Goal: Task Accomplishment & Management: Manage account settings

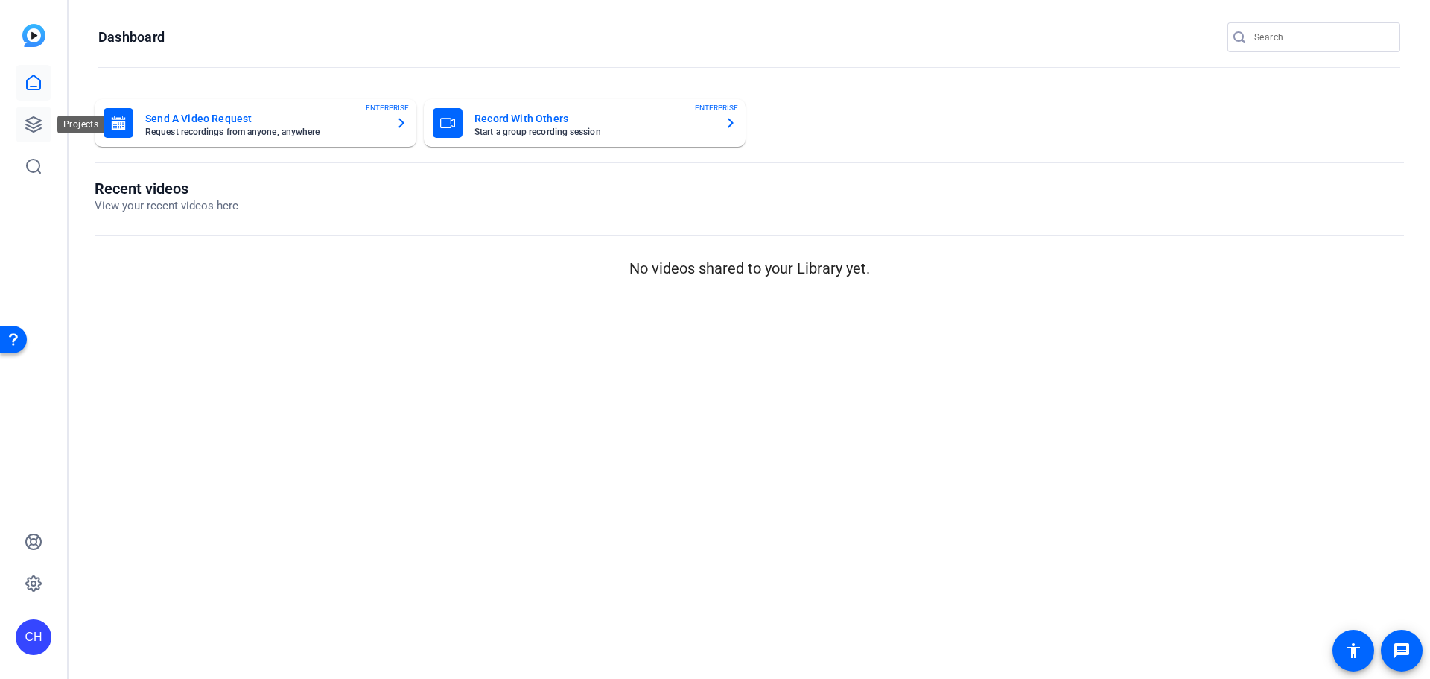
click at [43, 128] on link at bounding box center [34, 125] width 36 height 36
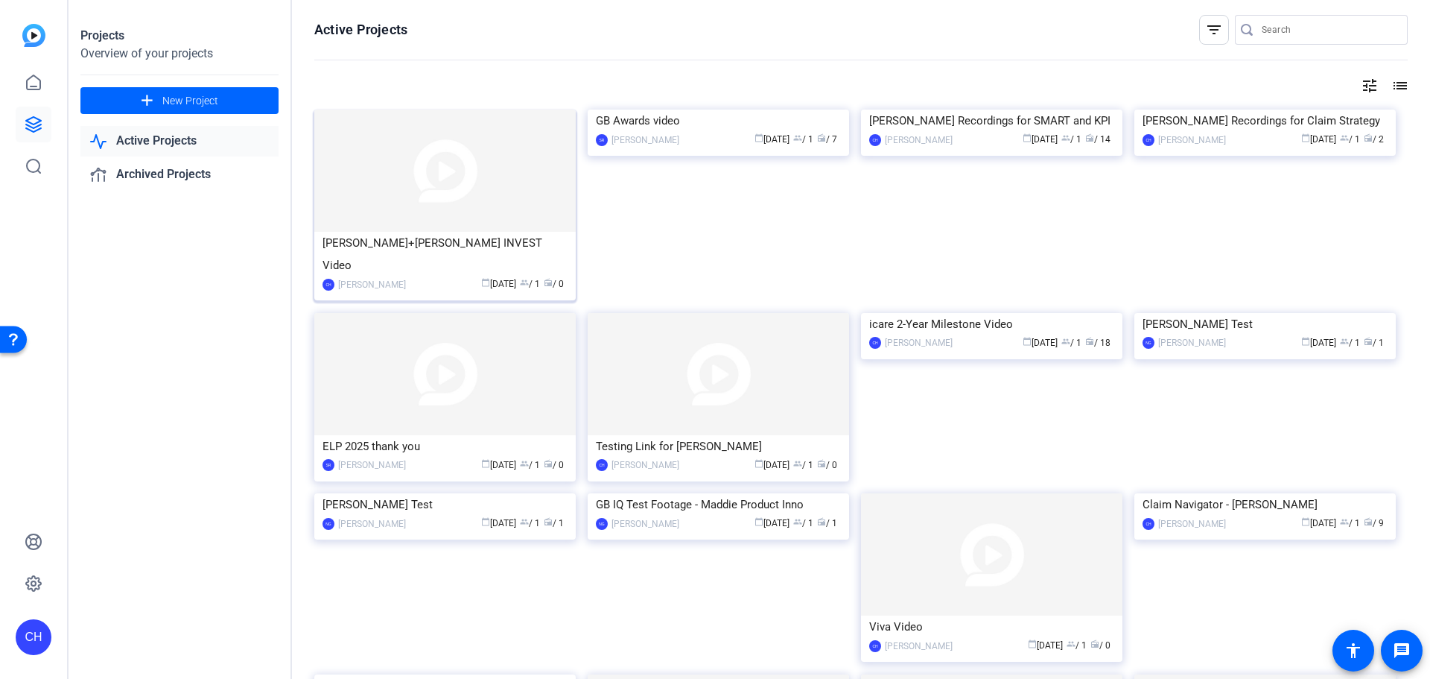
click at [489, 194] on img at bounding box center [444, 171] width 261 height 122
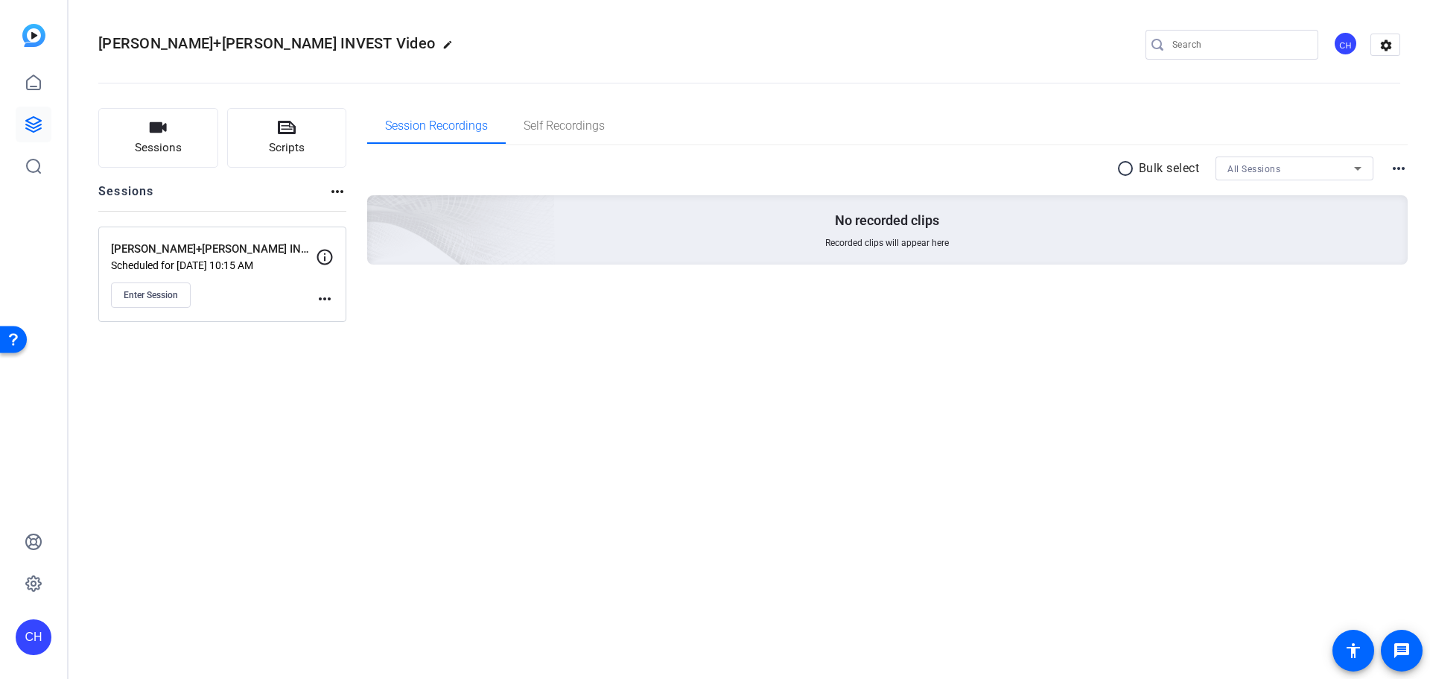
click at [312, 299] on div "Enter Session" at bounding box center [213, 294] width 205 height 25
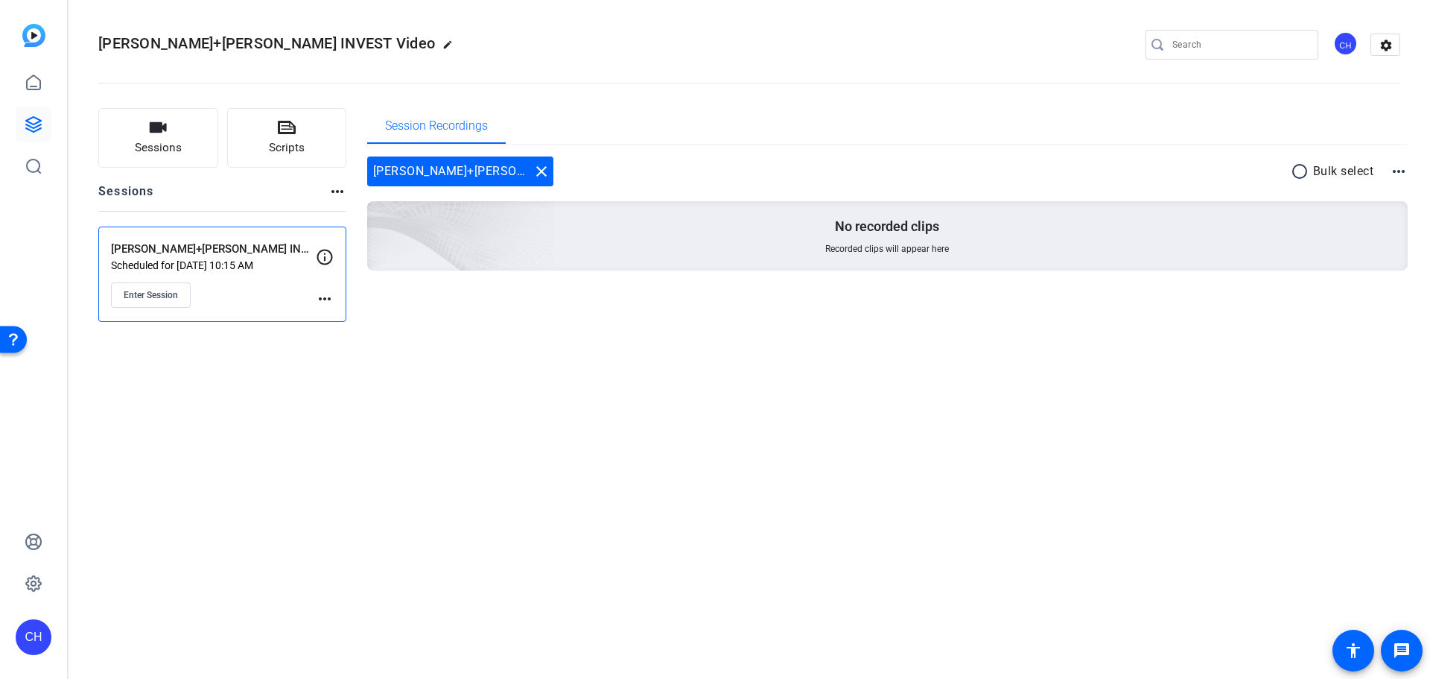
click at [329, 300] on mat-icon "more_horiz" at bounding box center [325, 299] width 18 height 18
click at [329, 323] on span "Edit Session" at bounding box center [362, 320] width 68 height 18
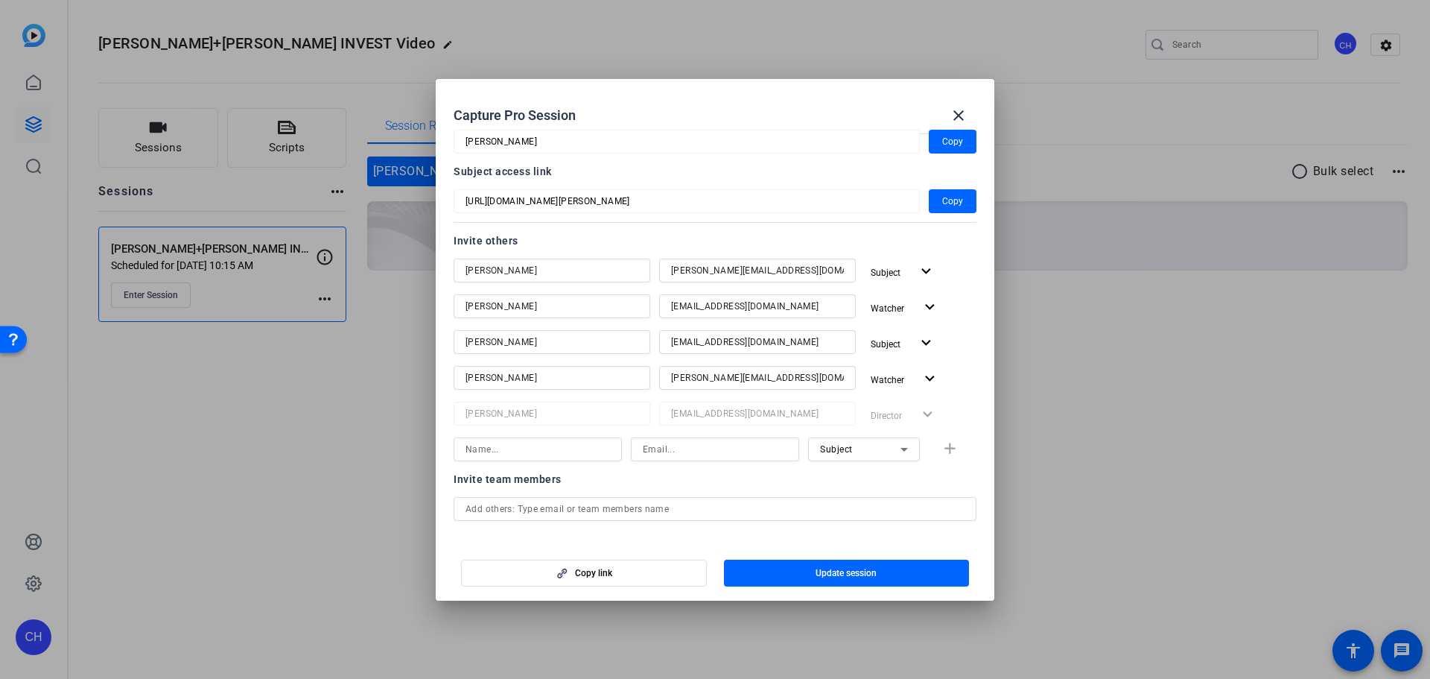
scroll to position [298, 0]
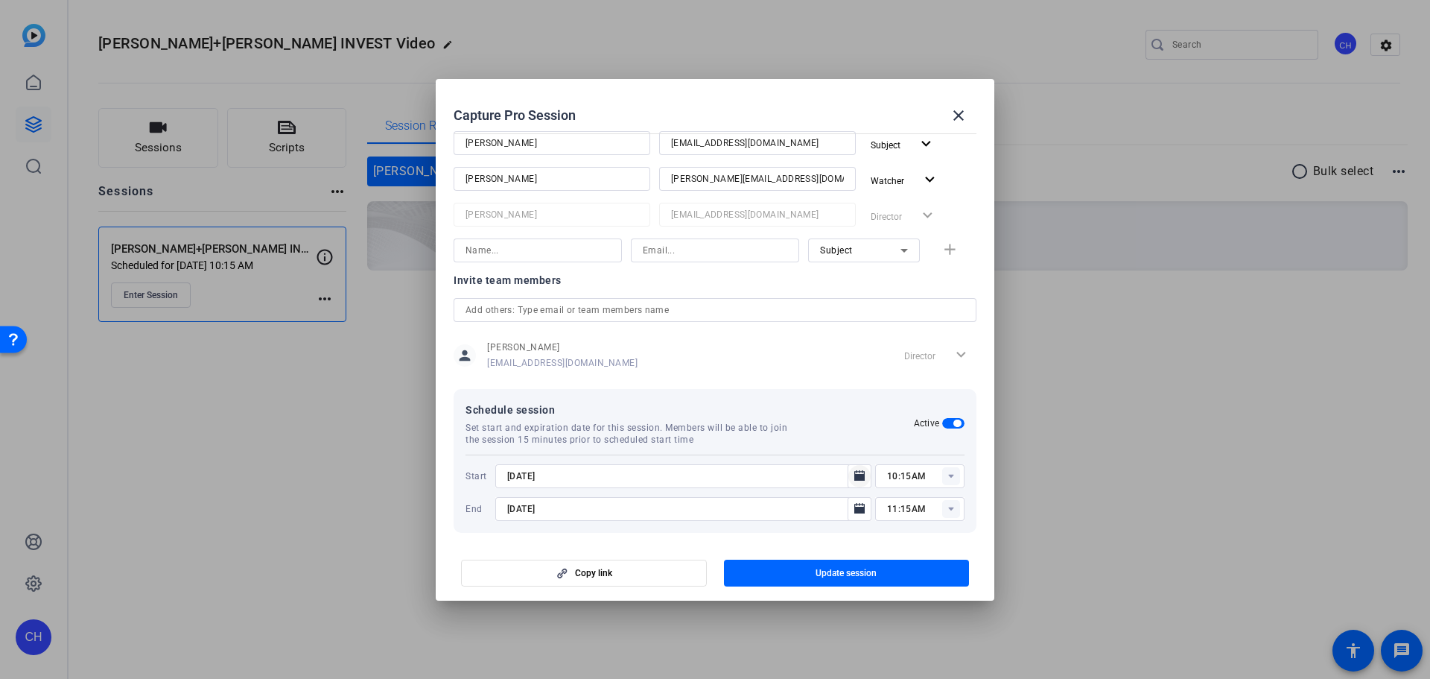
click at [857, 480] on icon "Open calendar" at bounding box center [860, 476] width 12 height 18
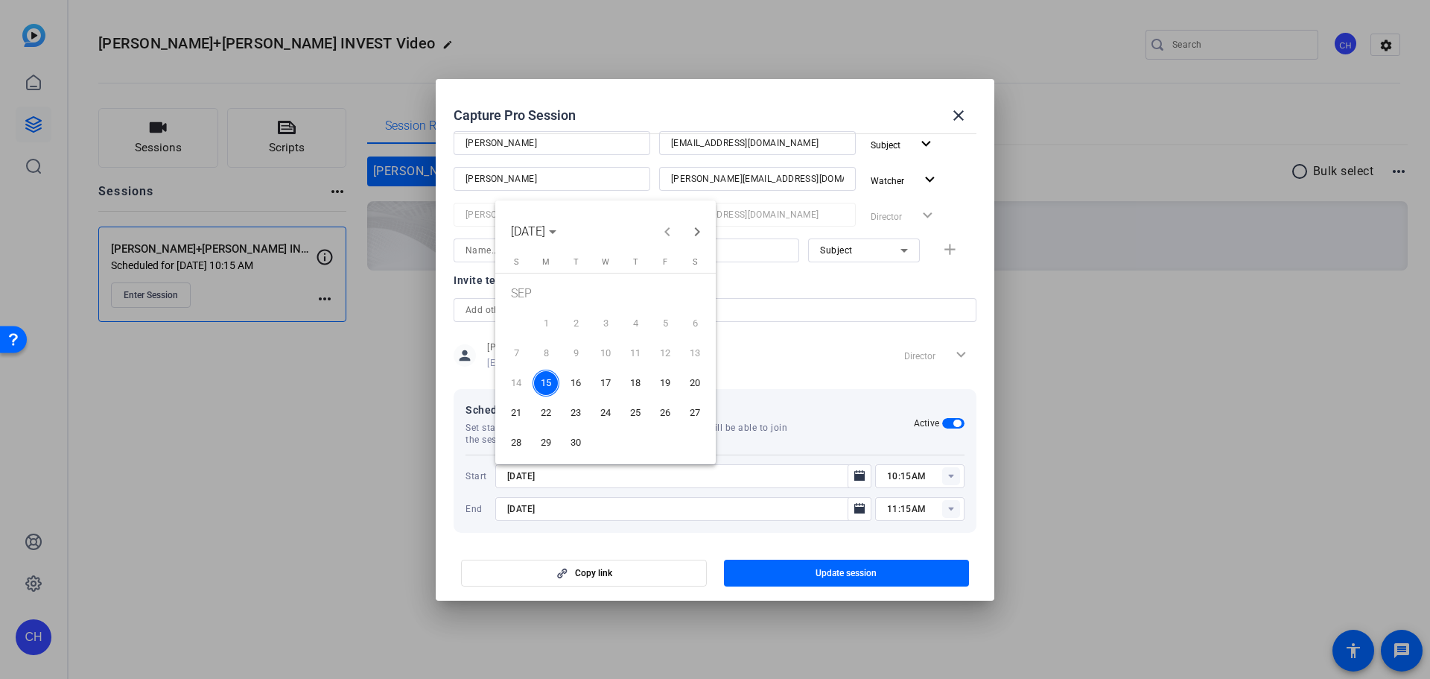
click at [661, 378] on span "19" at bounding box center [665, 382] width 27 height 27
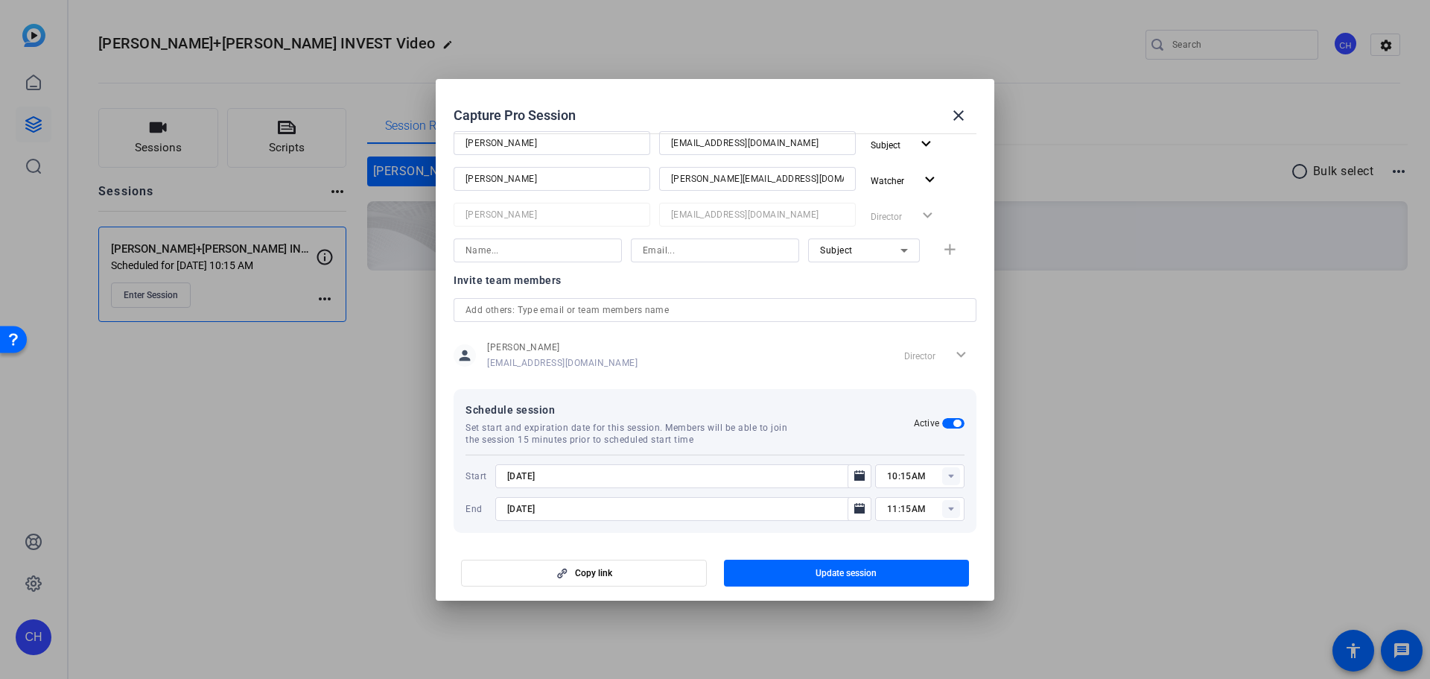
type input "[DATE]"
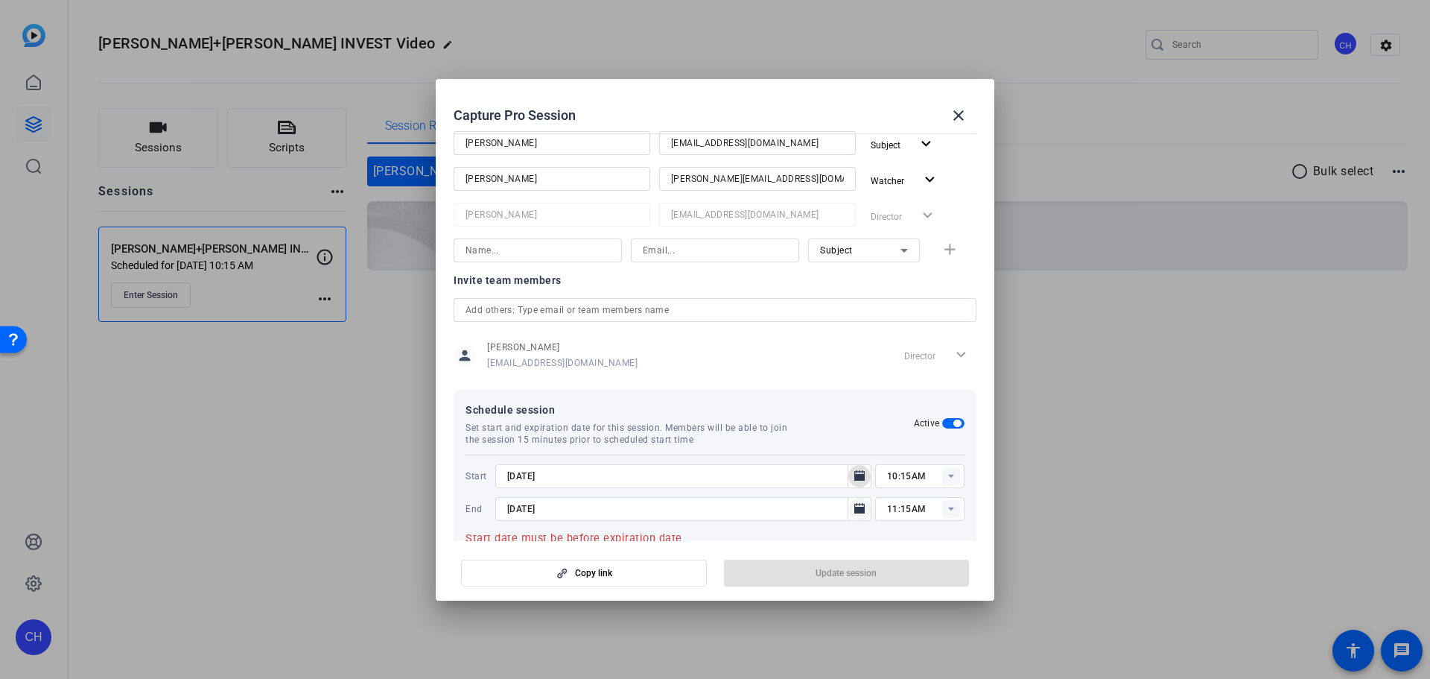
click at [854, 511] on icon "Open calendar" at bounding box center [859, 508] width 10 height 10
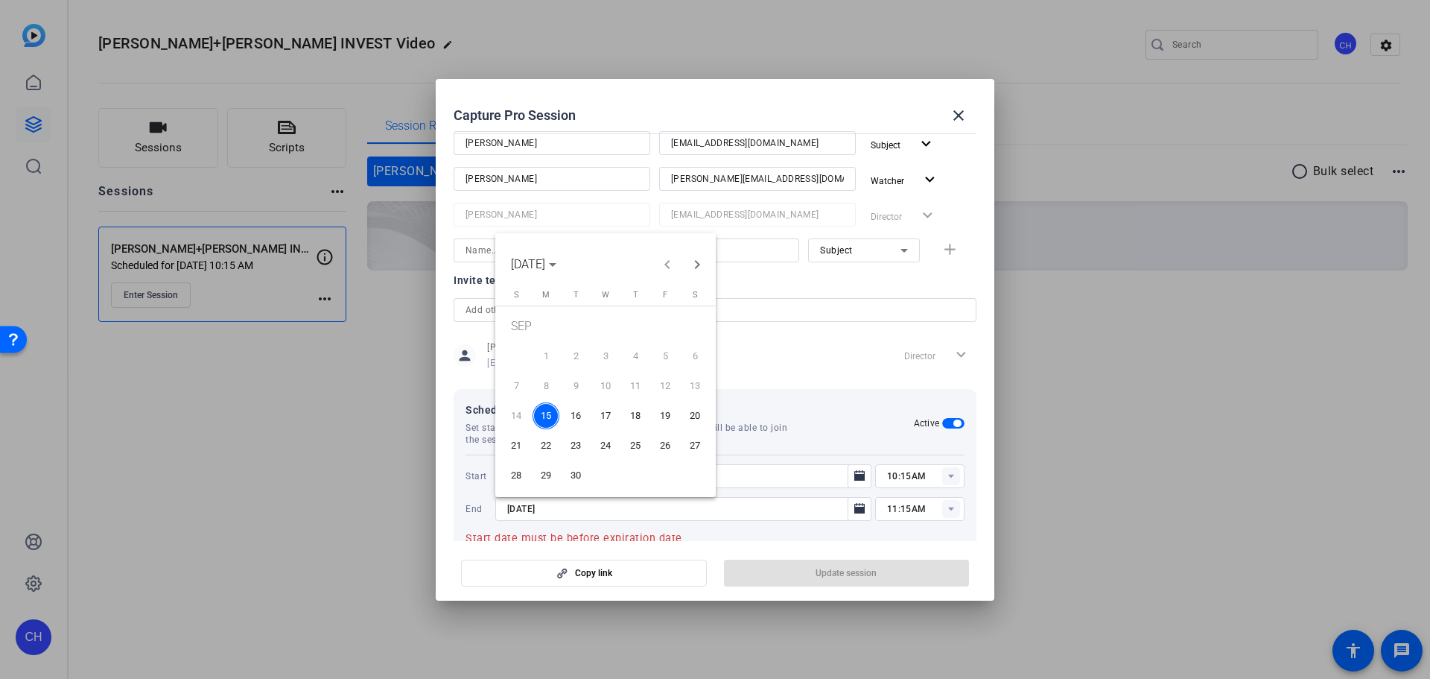
click at [673, 420] on span "19" at bounding box center [665, 415] width 27 height 27
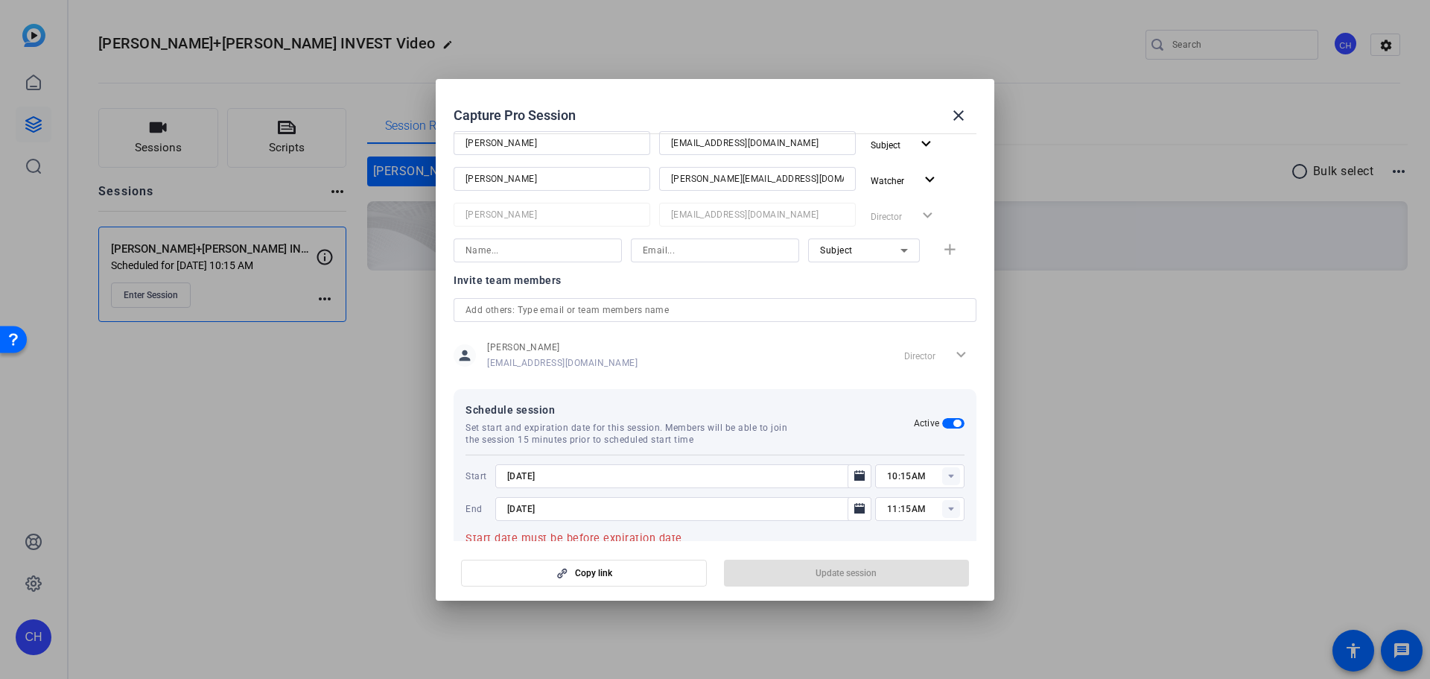
type input "[DATE]"
click at [950, 473] on rect at bounding box center [951, 476] width 18 height 18
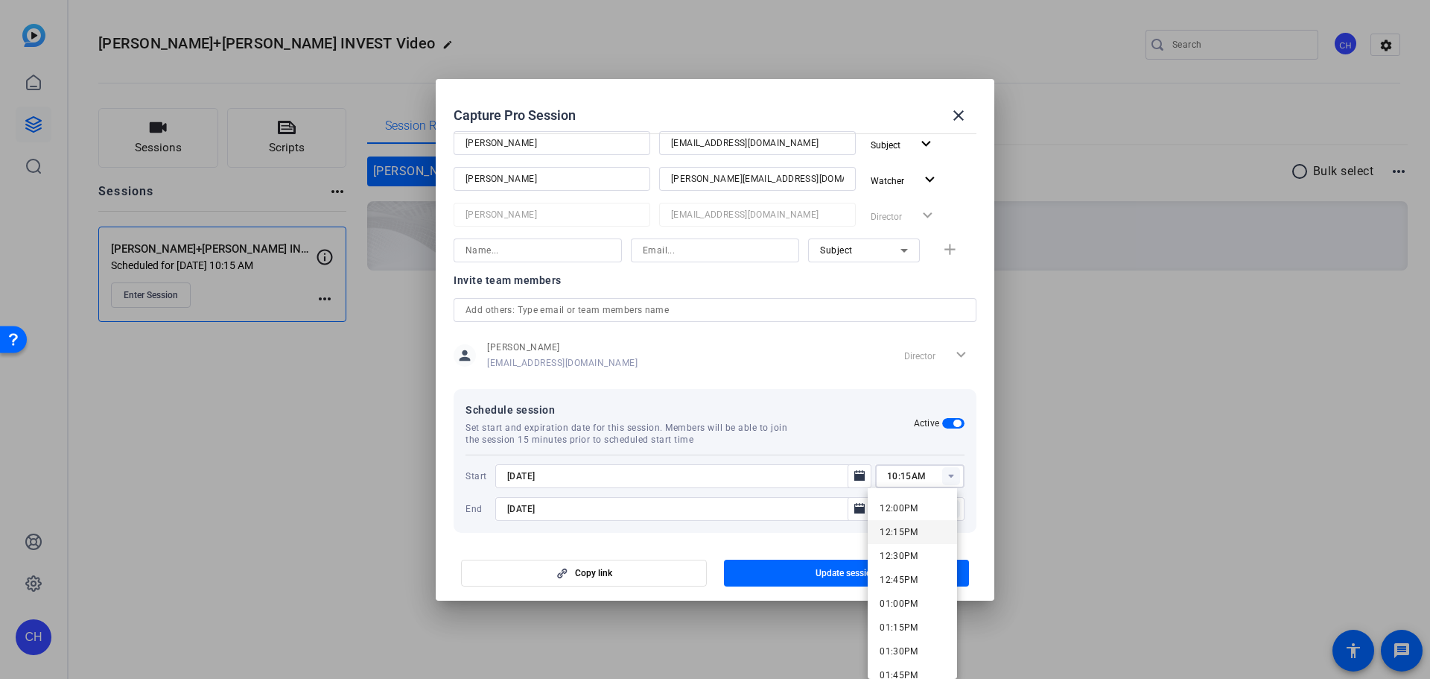
scroll to position [1141, 0]
click at [910, 606] on span "01:00PM" at bounding box center [899, 604] width 39 height 10
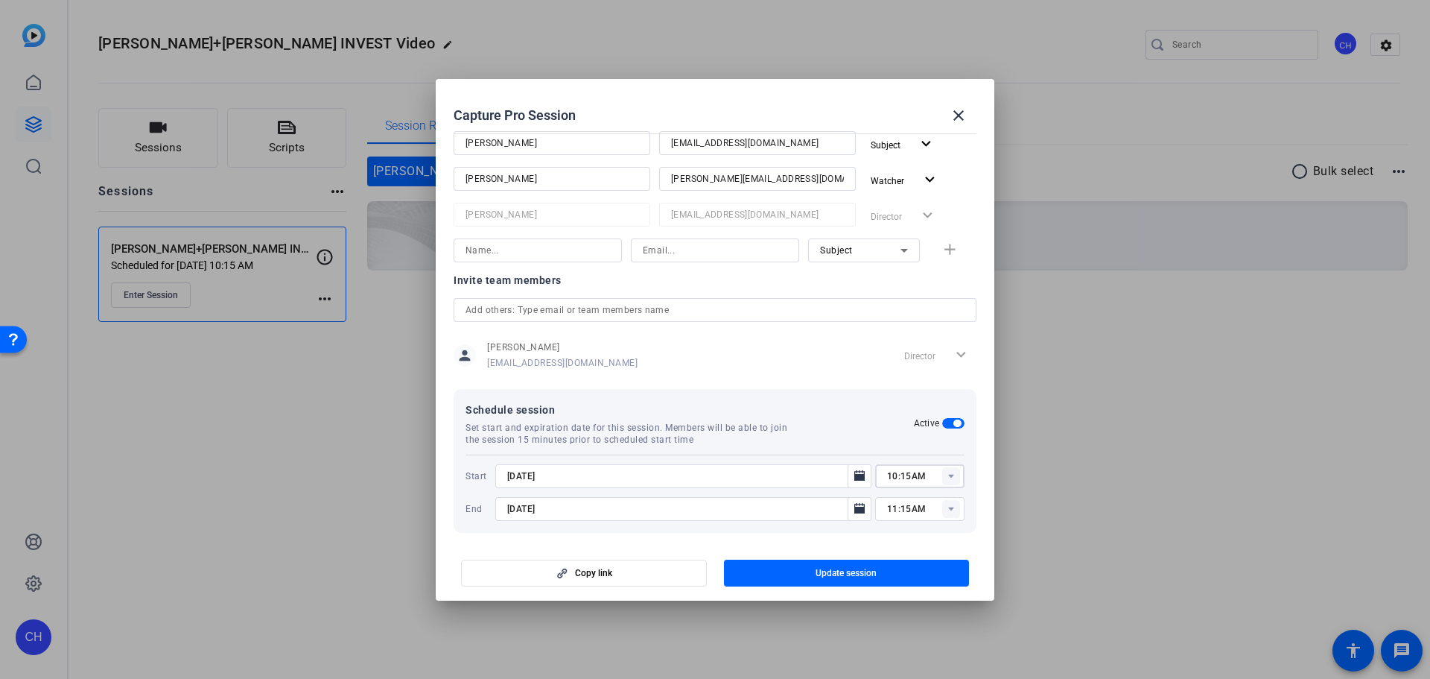
type input "01:00PM"
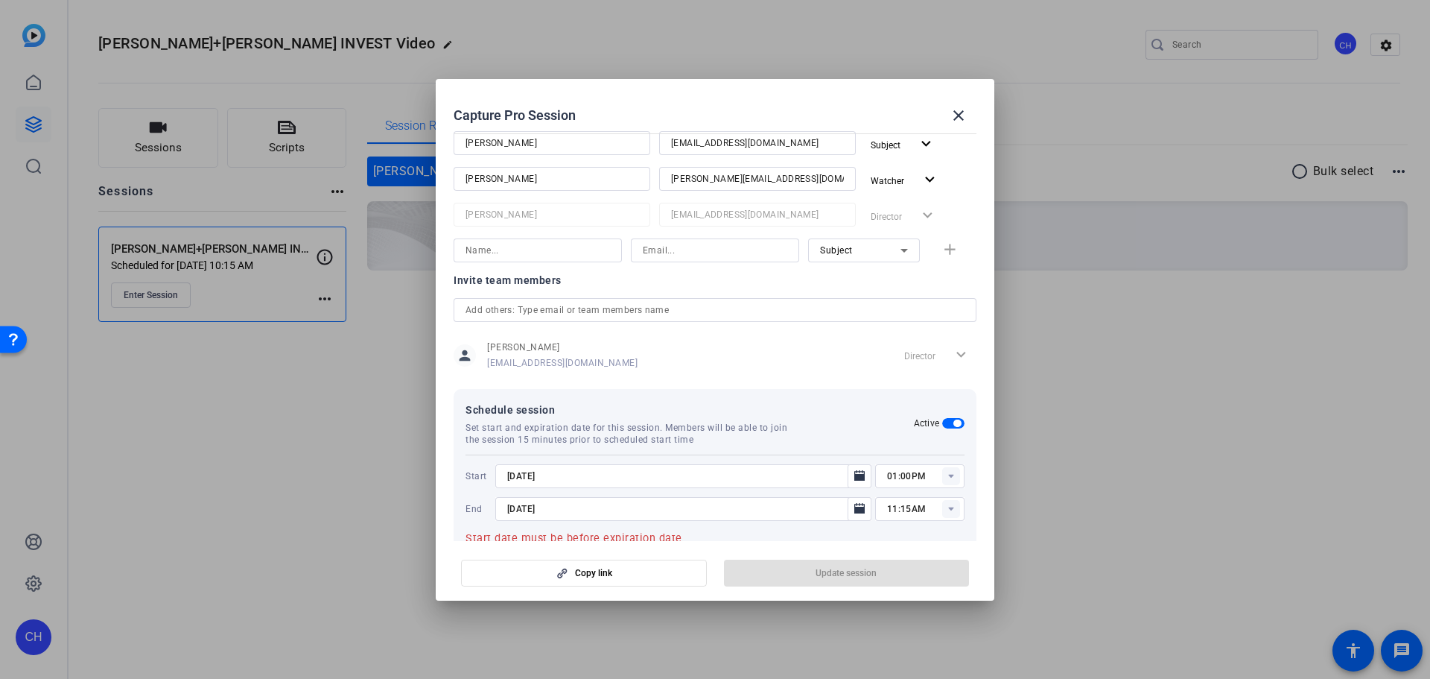
click at [942, 512] on rect at bounding box center [951, 509] width 18 height 18
click at [907, 375] on span "02:00PM" at bounding box center [899, 369] width 39 height 18
type input "02:00PM"
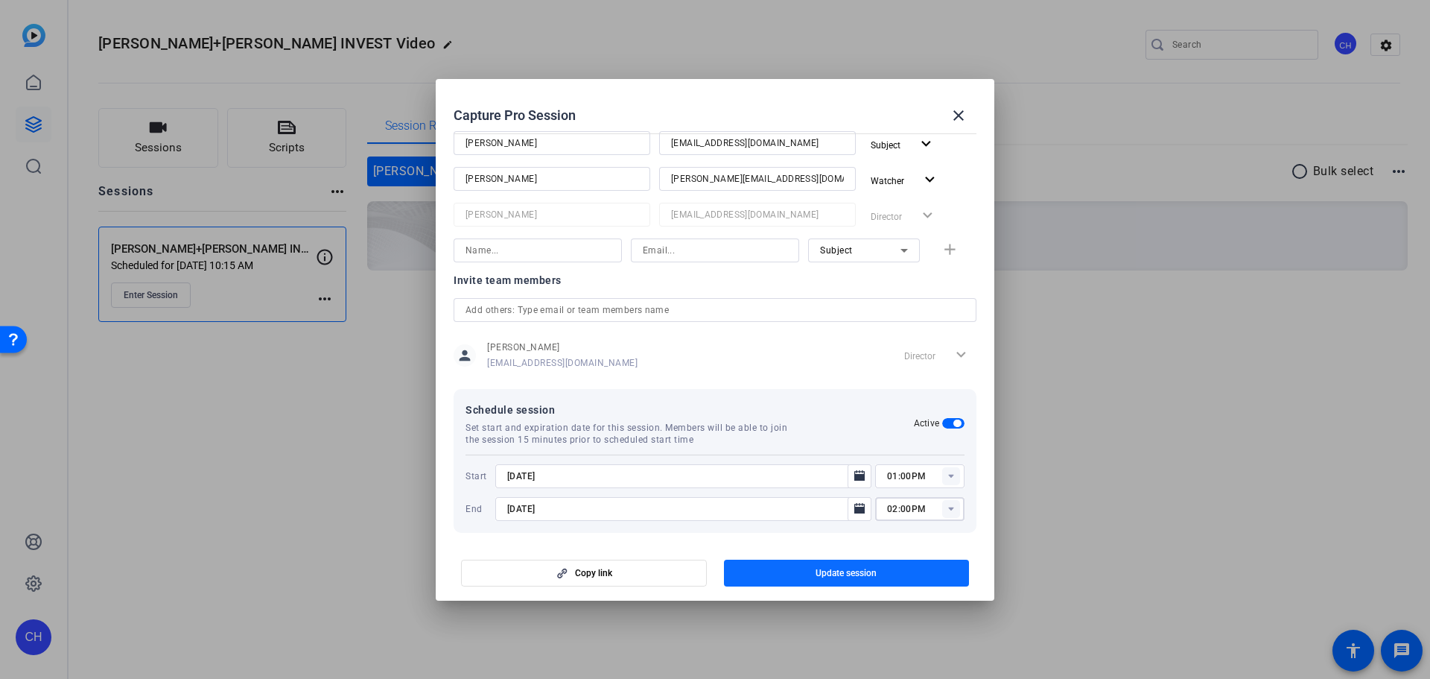
click at [864, 574] on span "Update session" at bounding box center [846, 573] width 61 height 12
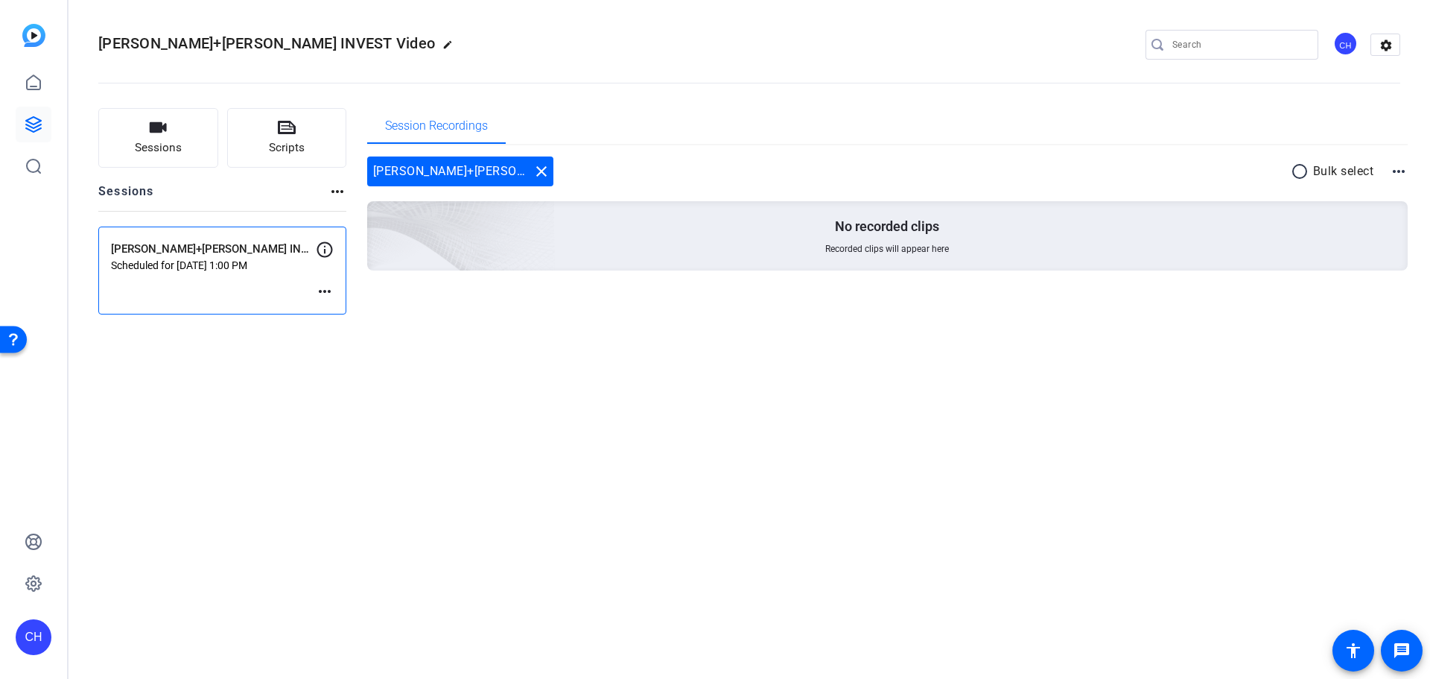
click at [1344, 432] on div "[PERSON_NAME]+[PERSON_NAME] INVEST Video edit CH settings Sessions Scripts Sess…" at bounding box center [750, 339] width 1362 height 679
click at [320, 294] on mat-icon "more_horiz" at bounding box center [325, 291] width 18 height 18
click at [352, 309] on span "Edit Session" at bounding box center [362, 314] width 68 height 18
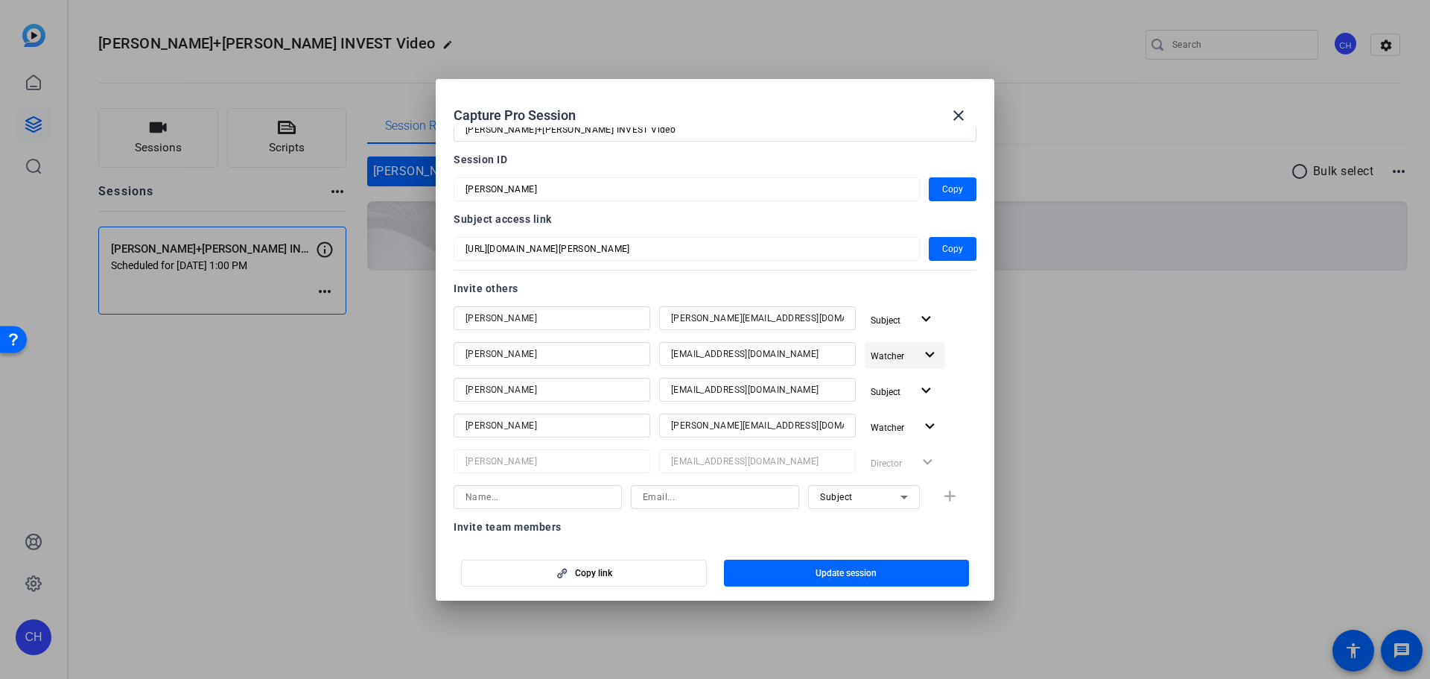
scroll to position [74, 0]
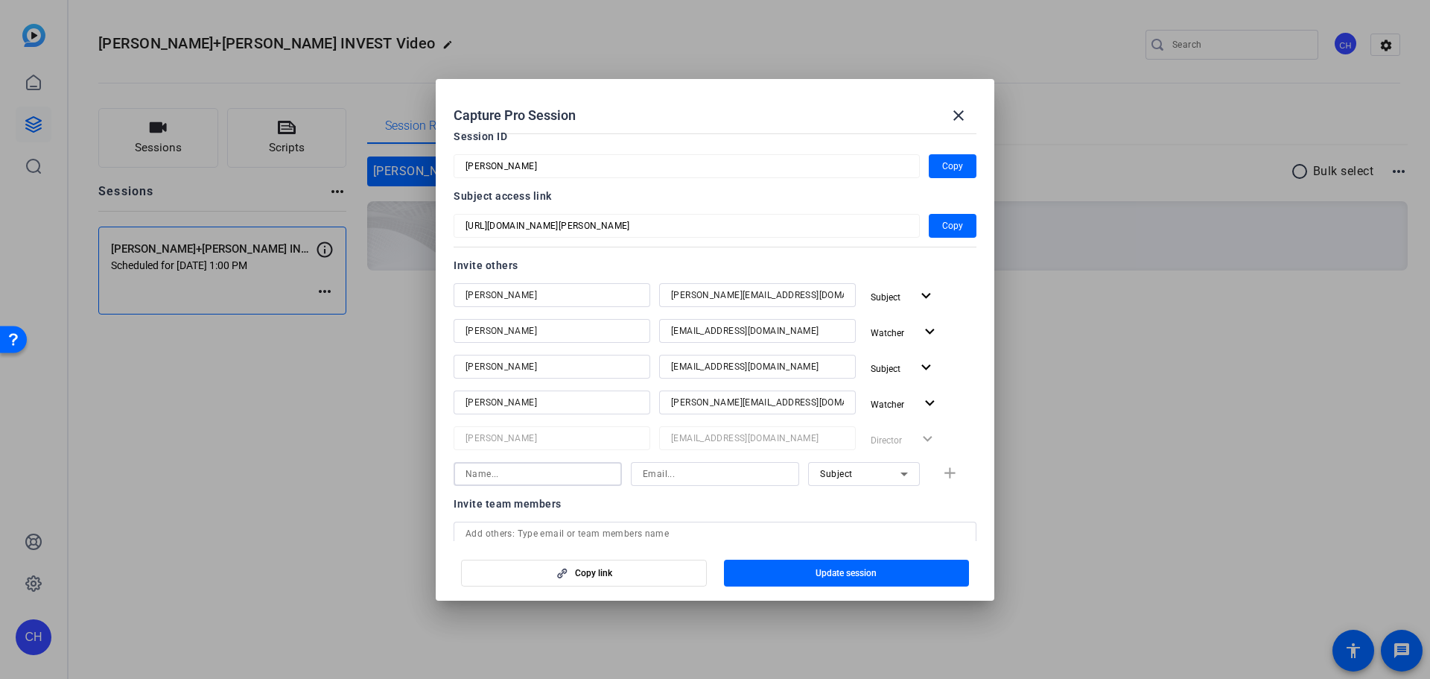
click at [497, 471] on input at bounding box center [538, 474] width 145 height 18
type input "[PERSON_NAME]"
type input "[EMAIL_ADDRESS][DOMAIN_NAME]"
click at [848, 472] on div "Subject" at bounding box center [860, 473] width 80 height 19
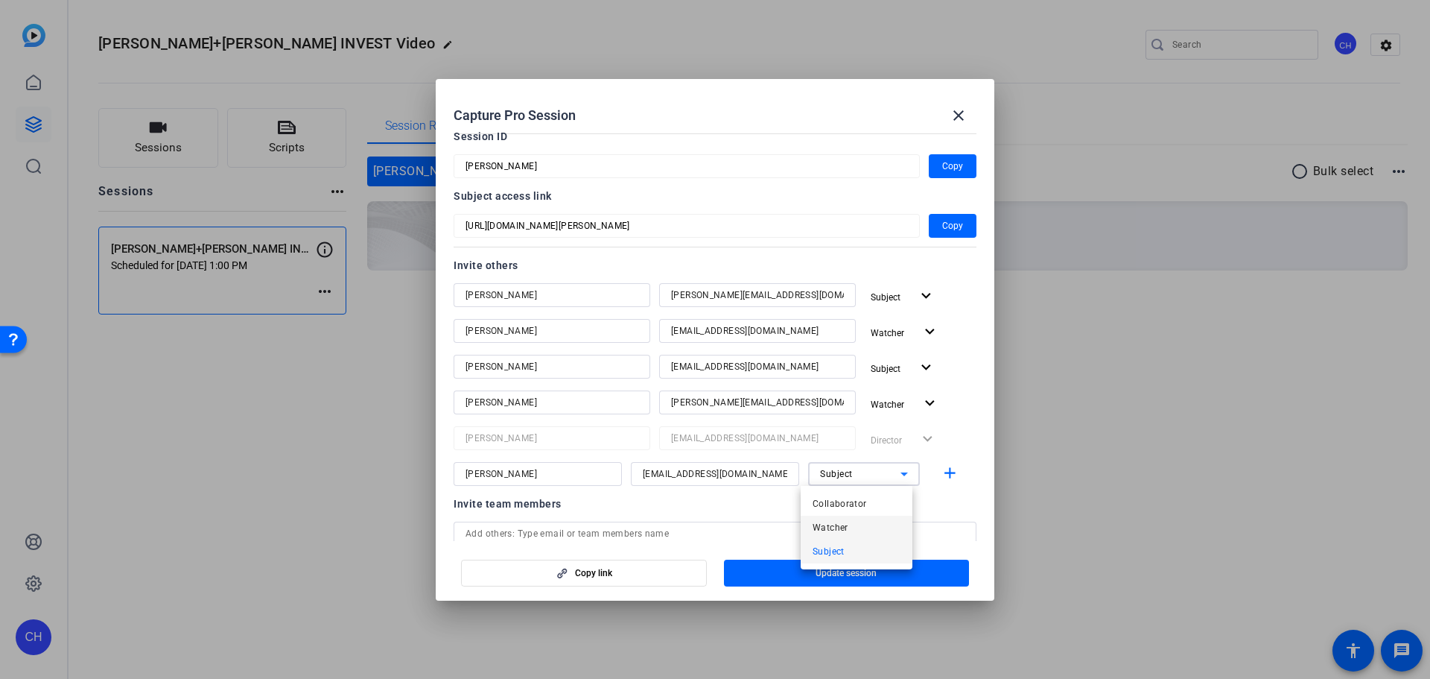
click at [855, 532] on mat-option "Watcher" at bounding box center [857, 528] width 112 height 24
click at [941, 478] on mat-icon "add" at bounding box center [950, 473] width 19 height 19
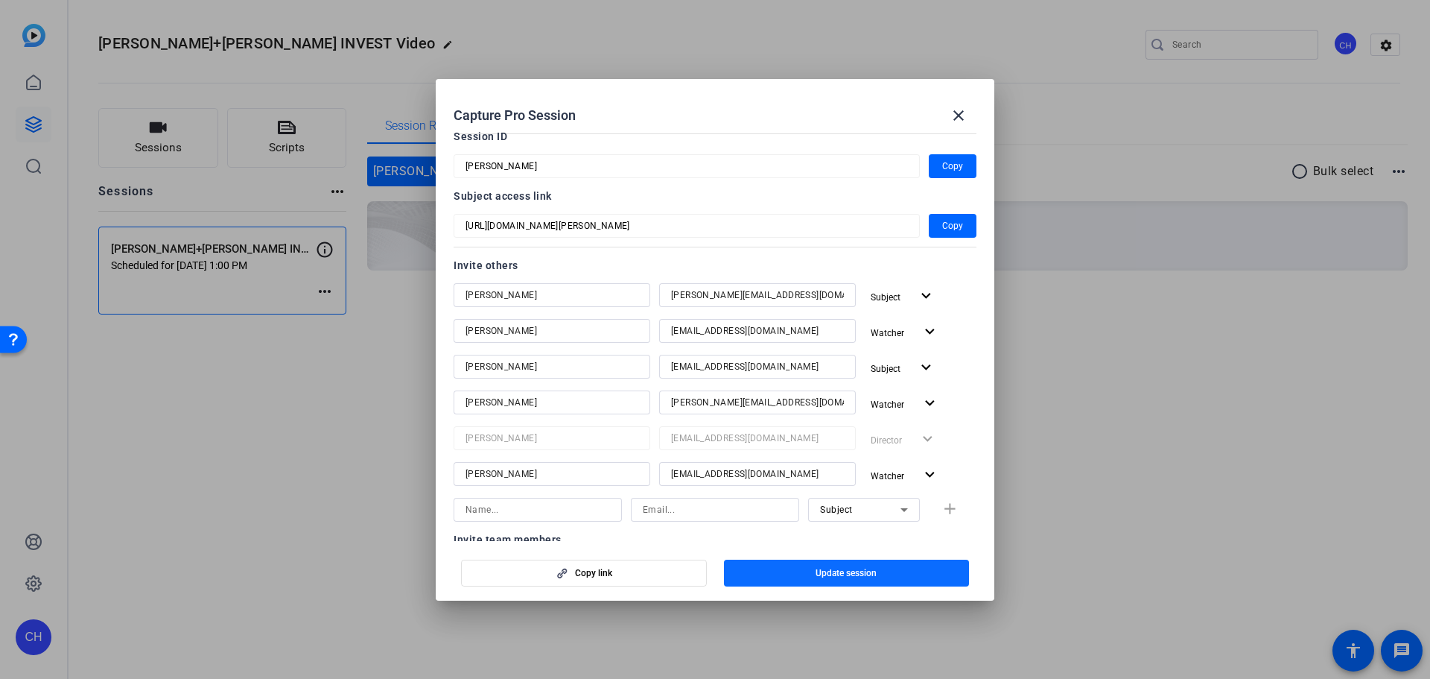
click at [889, 580] on span "button" at bounding box center [847, 573] width 246 height 36
